Goal: Information Seeking & Learning: Check status

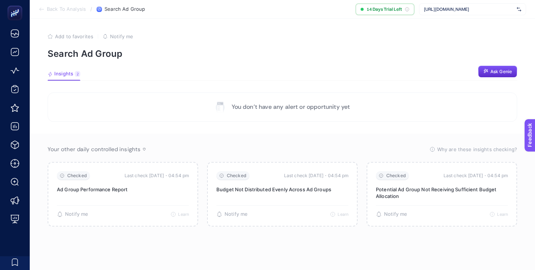
scroll to position [28, 0]
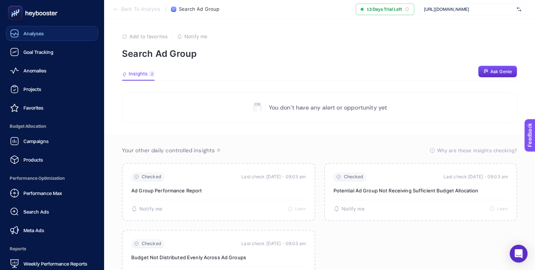
click at [39, 36] on span "Analyses" at bounding box center [33, 33] width 20 height 6
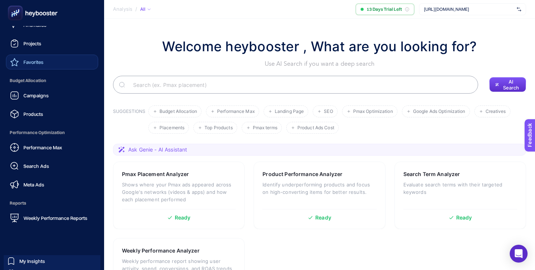
scroll to position [72, 0]
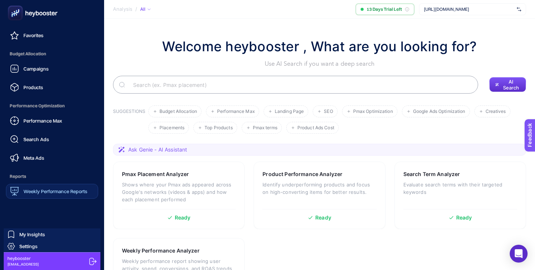
click at [55, 193] on span "Weekly Performance Reports" at bounding box center [55, 191] width 64 height 6
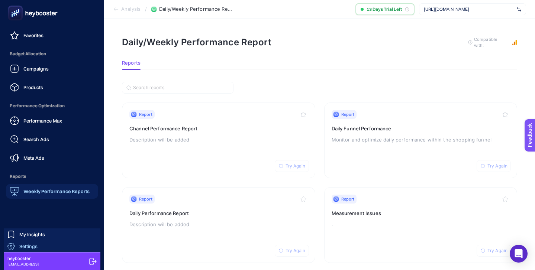
click at [39, 244] on link "Settings" at bounding box center [52, 246] width 97 height 12
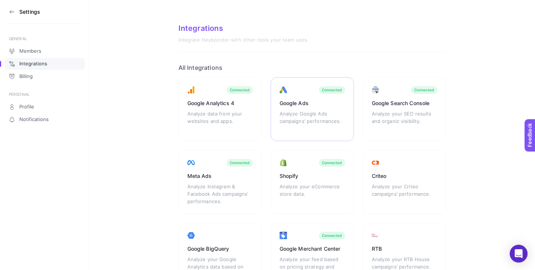
click at [304, 85] on div "Google Ads Analyze Google Ads campaigns’ performances. Connected" at bounding box center [311, 109] width 83 height 64
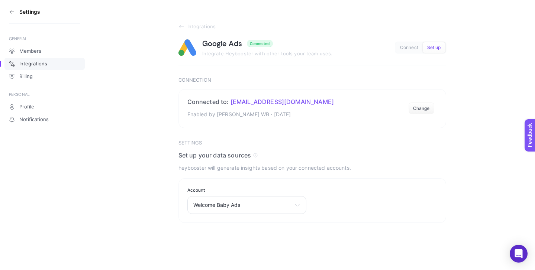
click at [9, 12] on icon at bounding box center [12, 12] width 6 height 6
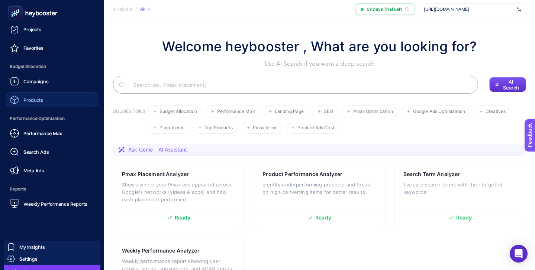
scroll to position [72, 0]
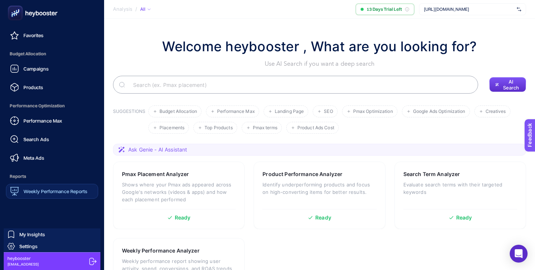
click at [52, 184] on link "Weekly Performance Reports" at bounding box center [52, 191] width 92 height 15
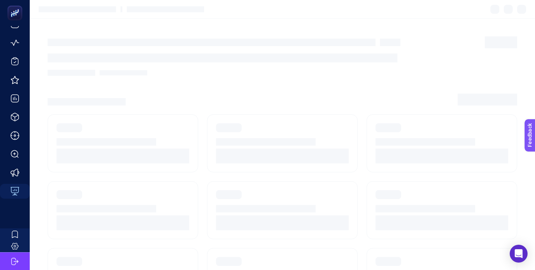
scroll to position [28, 0]
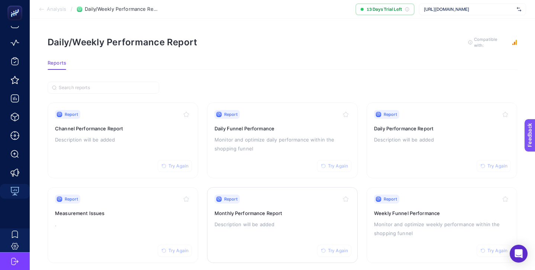
click at [279, 201] on div "Report Try Again" at bounding box center [282, 199] width 136 height 9
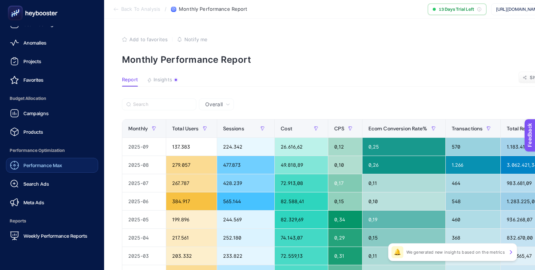
click at [49, 162] on span "Performance Max" at bounding box center [42, 165] width 39 height 6
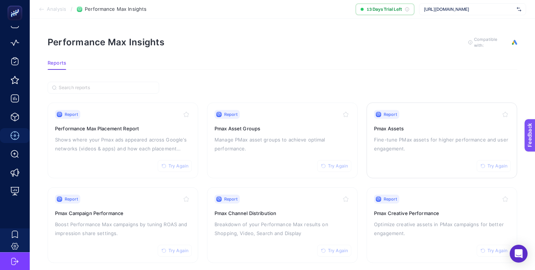
click at [422, 130] on h3 "Pmax Assets" at bounding box center [442, 128] width 136 height 7
click at [276, 123] on div "Report Try Again Pmax Asset Groups Manage PMax asset groups to achieve optimal …" at bounding box center [282, 140] width 136 height 61
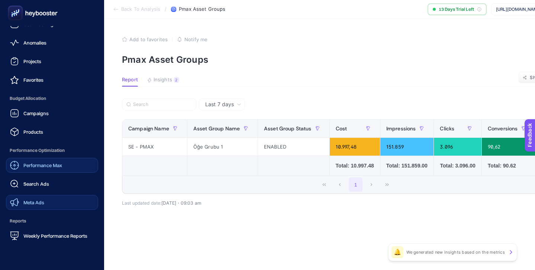
click at [45, 201] on link "Meta Ads" at bounding box center [52, 202] width 92 height 15
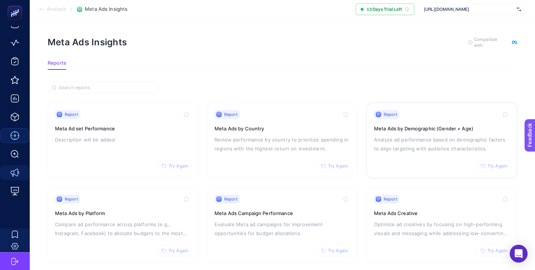
click at [402, 129] on h3 "Meta Ads by Demographic (Gender + Age)" at bounding box center [442, 128] width 136 height 7
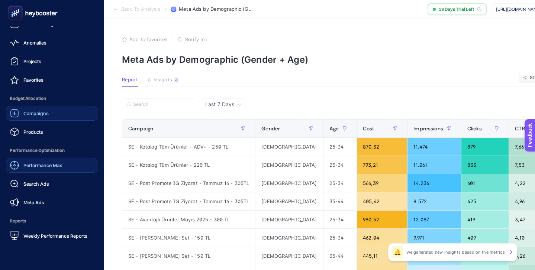
click at [45, 113] on span "Campaigns" at bounding box center [35, 113] width 25 height 6
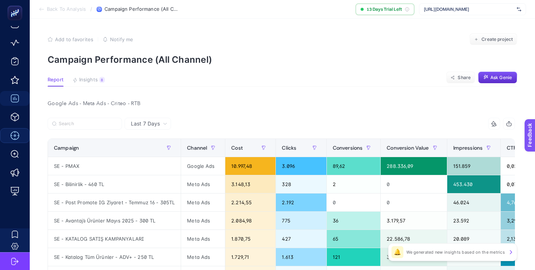
click at [168, 126] on div "Last 7 Days" at bounding box center [147, 124] width 46 height 12
click at [159, 121] on span "Last 7 Days" at bounding box center [145, 123] width 29 height 7
click at [159, 122] on span "Last 7 Days" at bounding box center [145, 123] width 29 height 7
click at [152, 151] on li "Last 30 Days" at bounding box center [148, 152] width 42 height 13
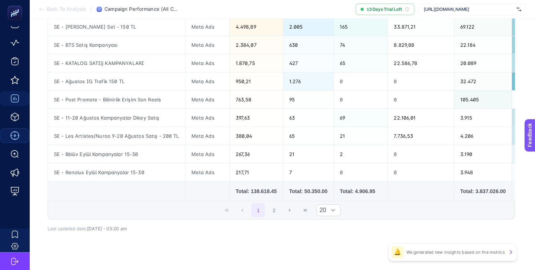
scroll to position [349, 0]
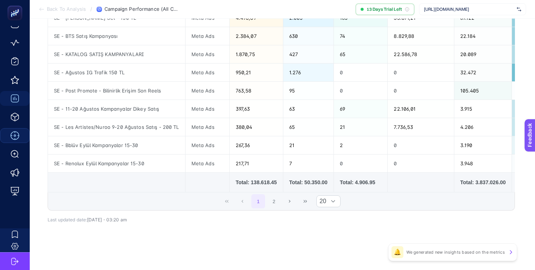
click at [257, 181] on div "Total: 138.618.45" at bounding box center [256, 182] width 41 height 7
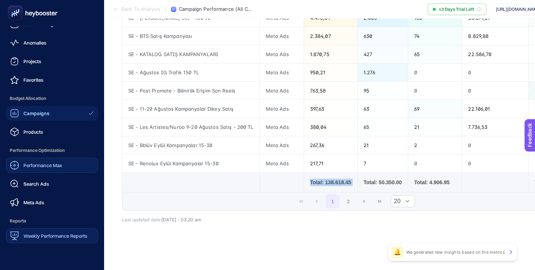
click at [53, 234] on span "Weekly Performance Reports" at bounding box center [55, 236] width 64 height 6
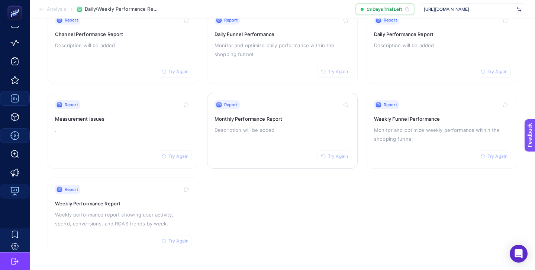
click at [291, 116] on h3 "Monthly Performance Report" at bounding box center [282, 118] width 136 height 7
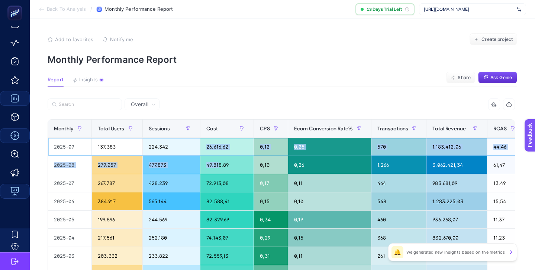
drag, startPoint x: 210, startPoint y: 146, endPoint x: 221, endPoint y: 167, distance: 23.4
click at [221, 167] on tbody "2025-09 137.383 224.342 26.616,62 0,12 0,25 570 1.183.412,06 44,46 2025-08 279.…" at bounding box center [300, 256] width 504 height 237
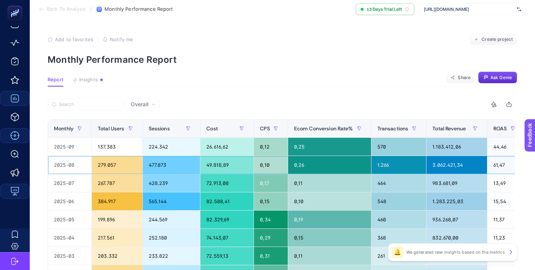
click at [227, 169] on div "49.818,89" at bounding box center [226, 165] width 53 height 18
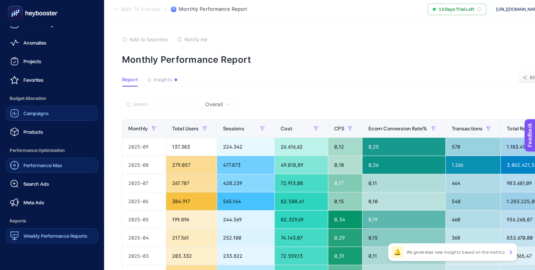
click at [35, 114] on span "Campaigns" at bounding box center [35, 113] width 25 height 6
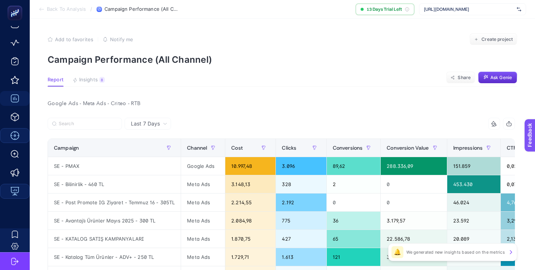
click at [162, 123] on div "Last 7 Days" at bounding box center [149, 123] width 42 height 5
click at [152, 151] on li "Last 30 Days" at bounding box center [148, 152] width 42 height 13
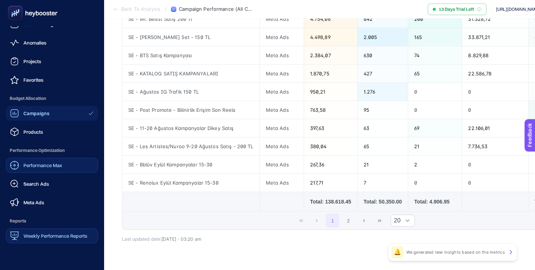
scroll to position [72, 0]
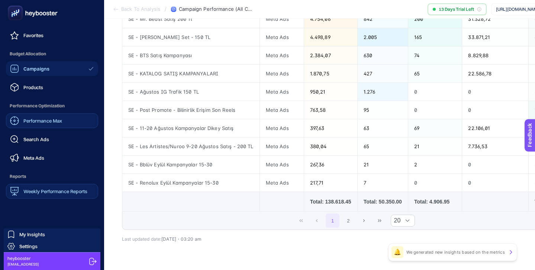
click at [52, 191] on span "Weekly Performance Reports" at bounding box center [55, 191] width 64 height 6
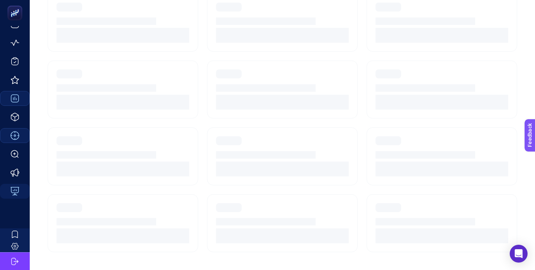
scroll to position [28, 0]
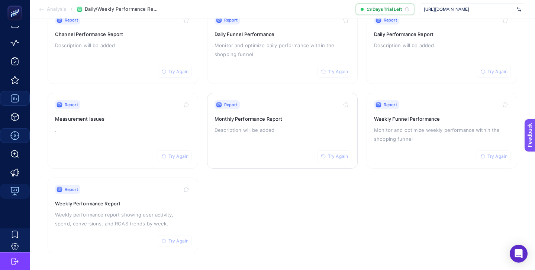
click at [301, 116] on h3 "Monthly Performance Report" at bounding box center [282, 118] width 136 height 7
